Goal: Find specific page/section: Find specific page/section

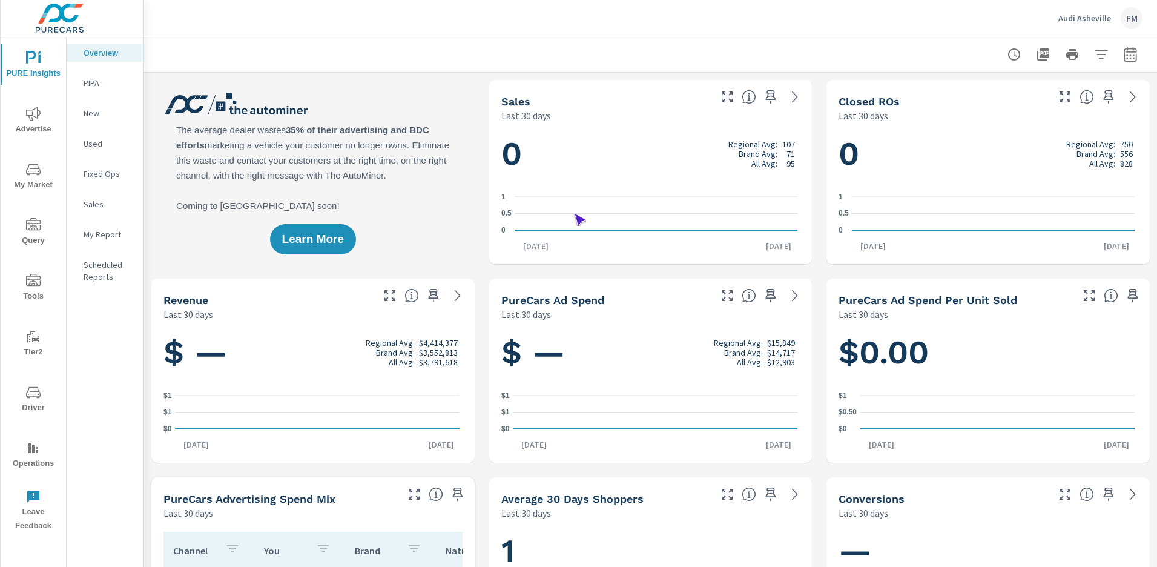
click at [33, 455] on span "Operations" at bounding box center [33, 456] width 58 height 30
